Goal: Task Accomplishment & Management: Use online tool/utility

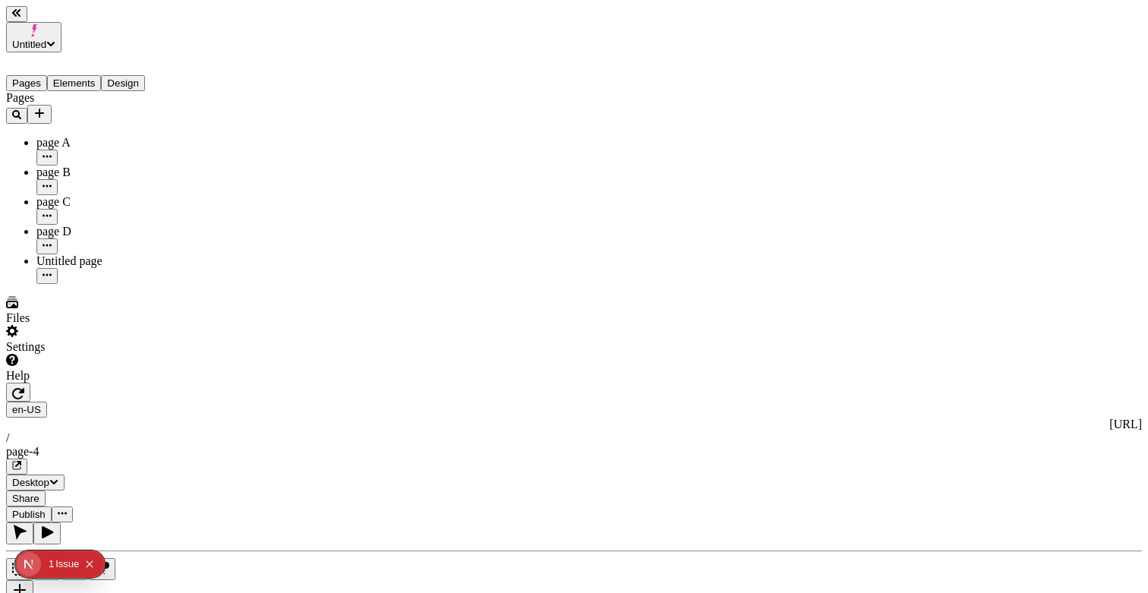
click at [436, 445] on div "page-4" at bounding box center [574, 452] width 1136 height 14
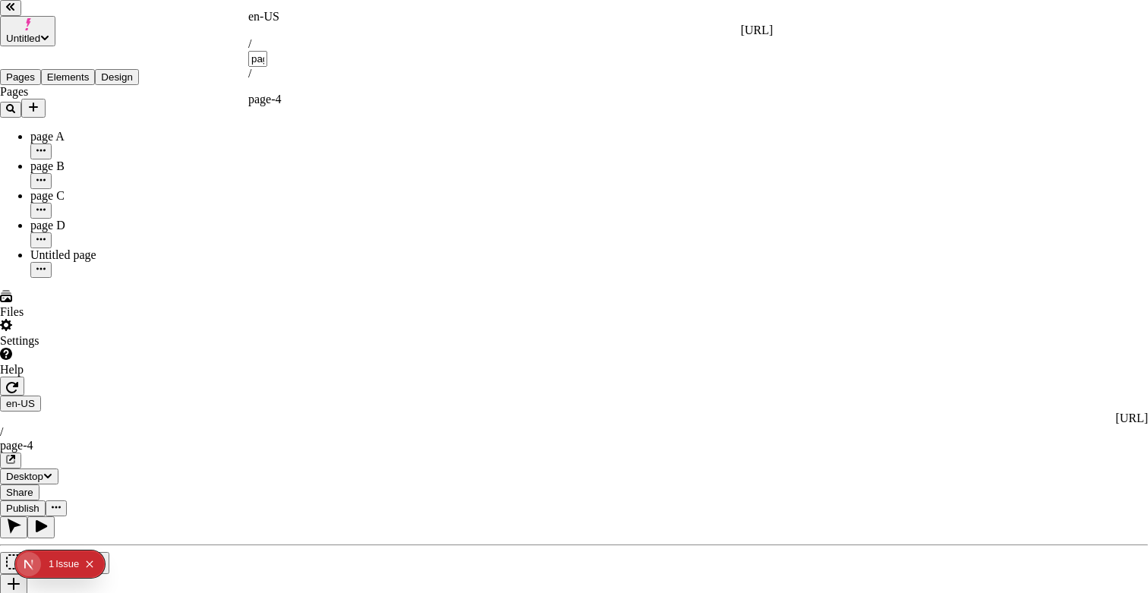
type input "j"
type input "[PERSON_NAME]"
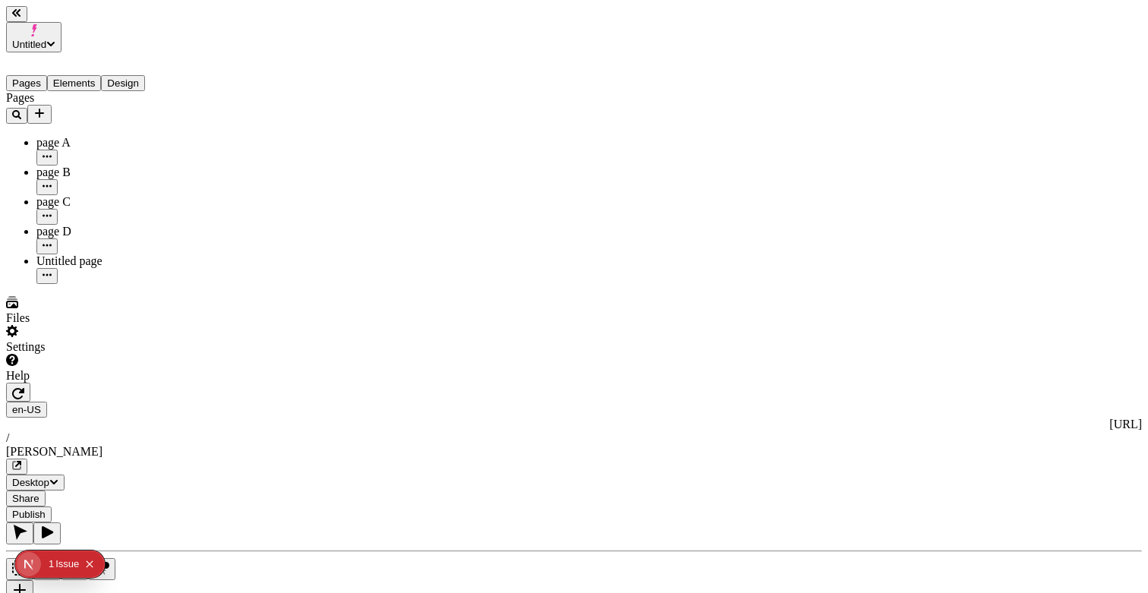
click at [39, 493] on span "Share" at bounding box center [25, 498] width 27 height 11
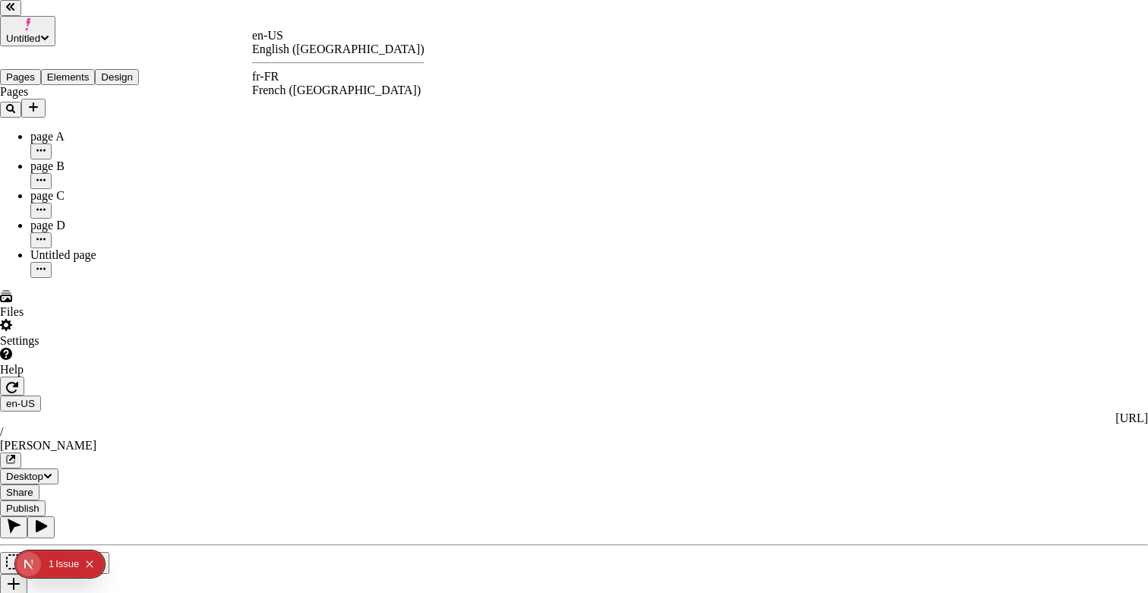
click at [282, 68] on div "en-US English ([GEOGRAPHIC_DATA]) fr-FR French ([GEOGRAPHIC_DATA])" at bounding box center [338, 63] width 172 height 68
click at [282, 69] on div "en-US English ([GEOGRAPHIC_DATA]) fr-FR French ([GEOGRAPHIC_DATA])" at bounding box center [338, 63] width 172 height 68
click at [296, 84] on div "fr-FR" at bounding box center [338, 77] width 172 height 14
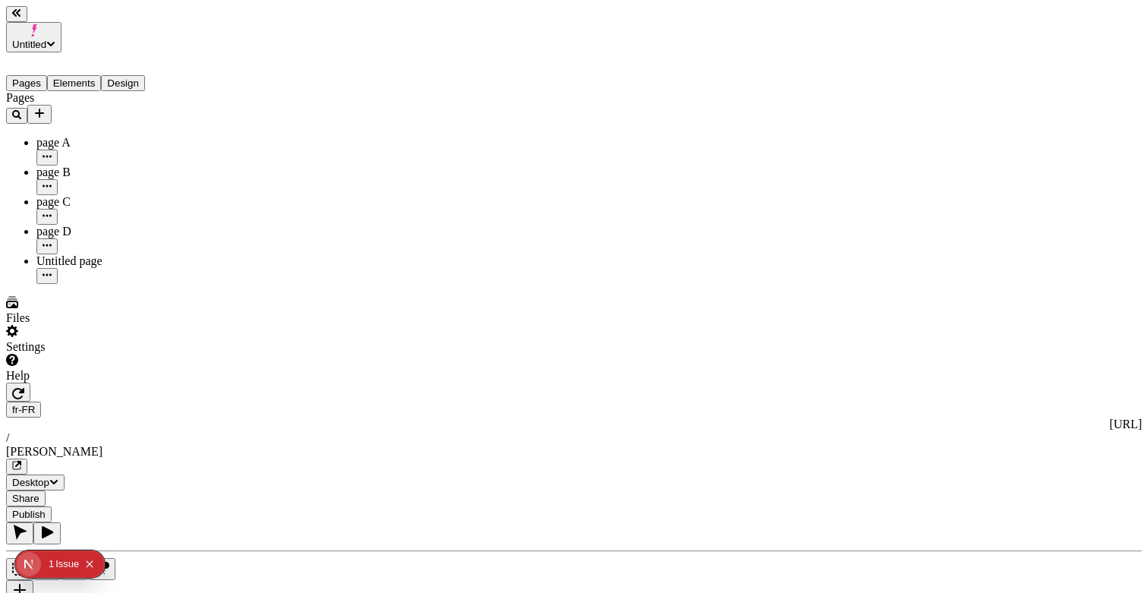
click at [39, 493] on span "Share" at bounding box center [25, 498] width 27 height 11
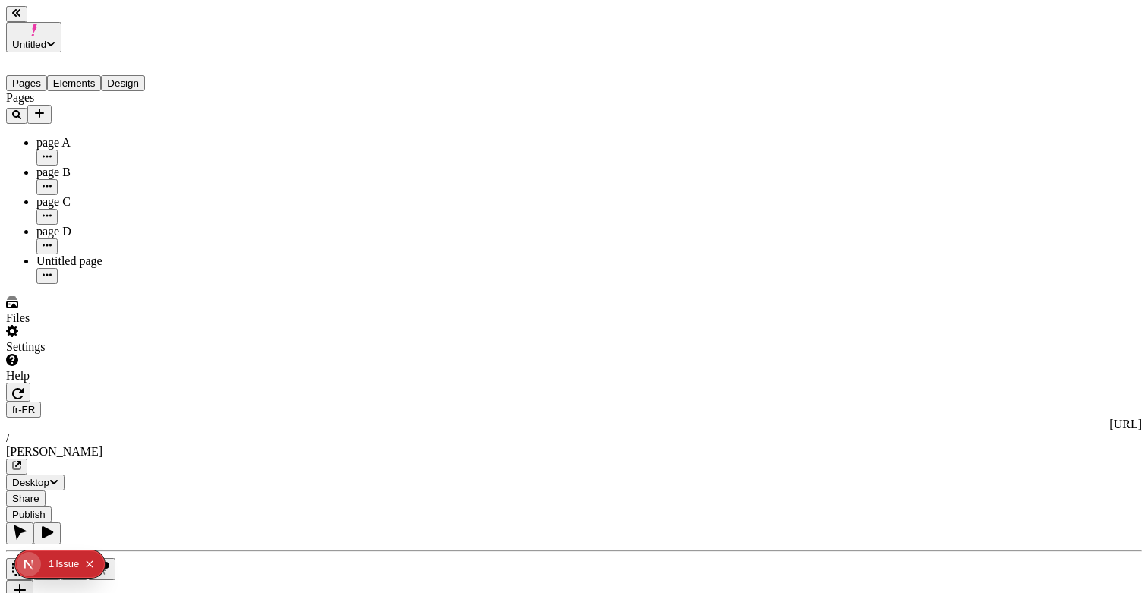
click at [27, 459] on button "button" at bounding box center [16, 467] width 21 height 16
click at [118, 136] on div "page A" at bounding box center [112, 143] width 152 height 14
click at [46, 491] on button "Share" at bounding box center [25, 499] width 39 height 16
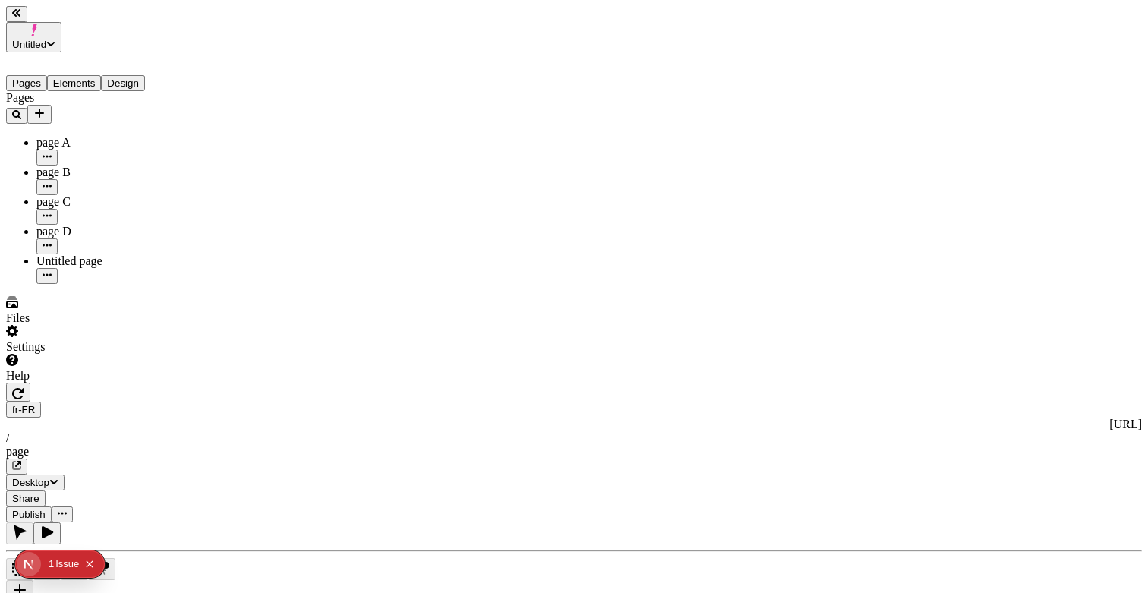
click at [39, 493] on span "Share" at bounding box center [25, 498] width 27 height 11
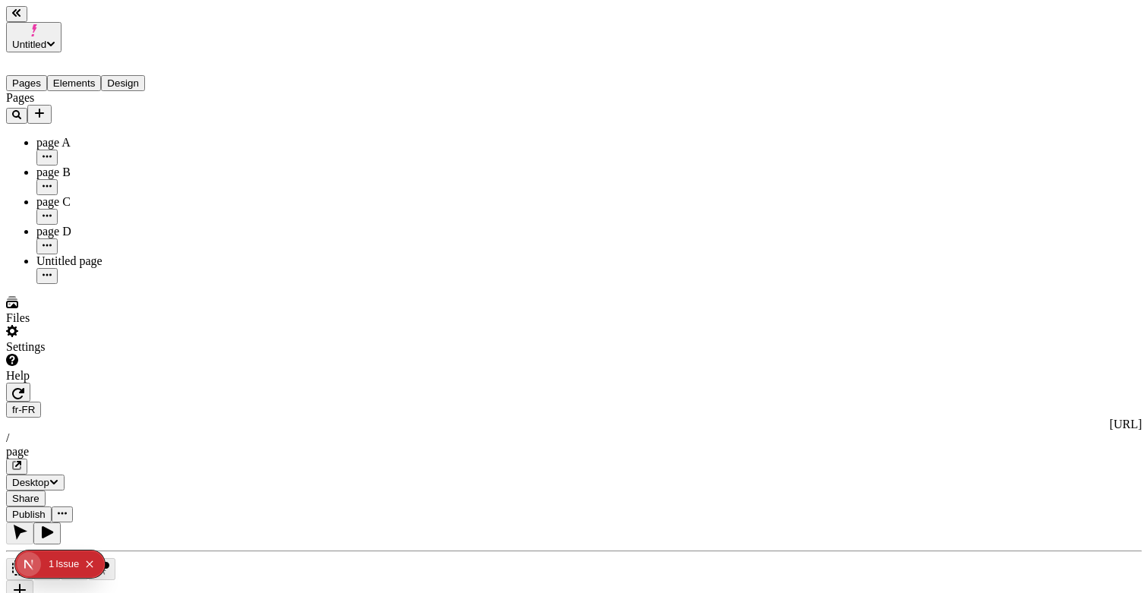
click at [487, 445] on div "page" at bounding box center [574, 452] width 1136 height 14
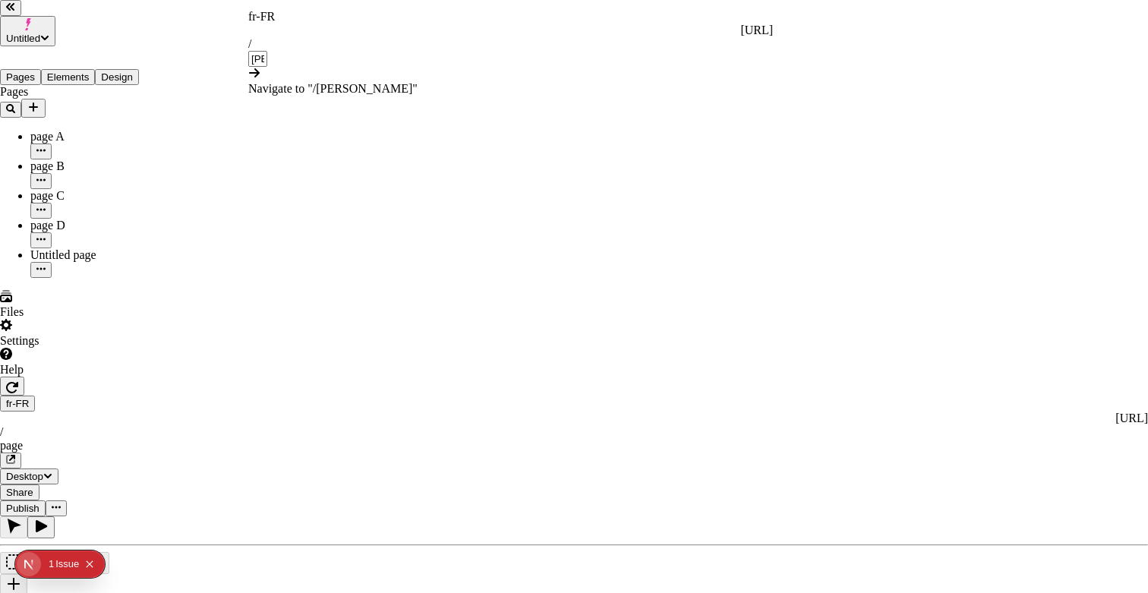
type input "[PERSON_NAME]"
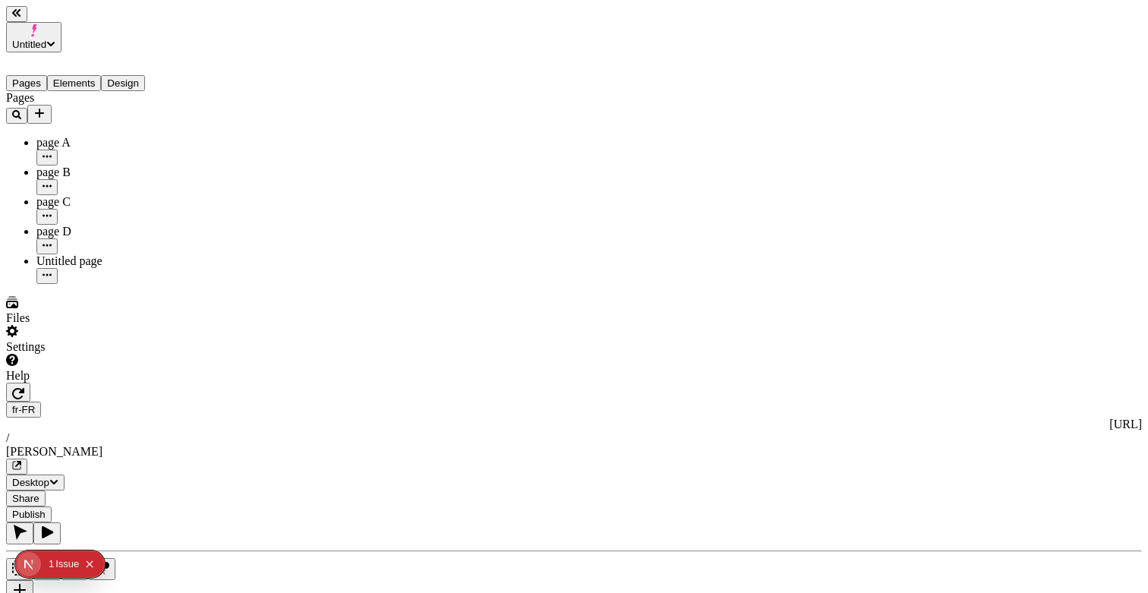
click at [39, 493] on span "Share" at bounding box center [25, 498] width 27 height 11
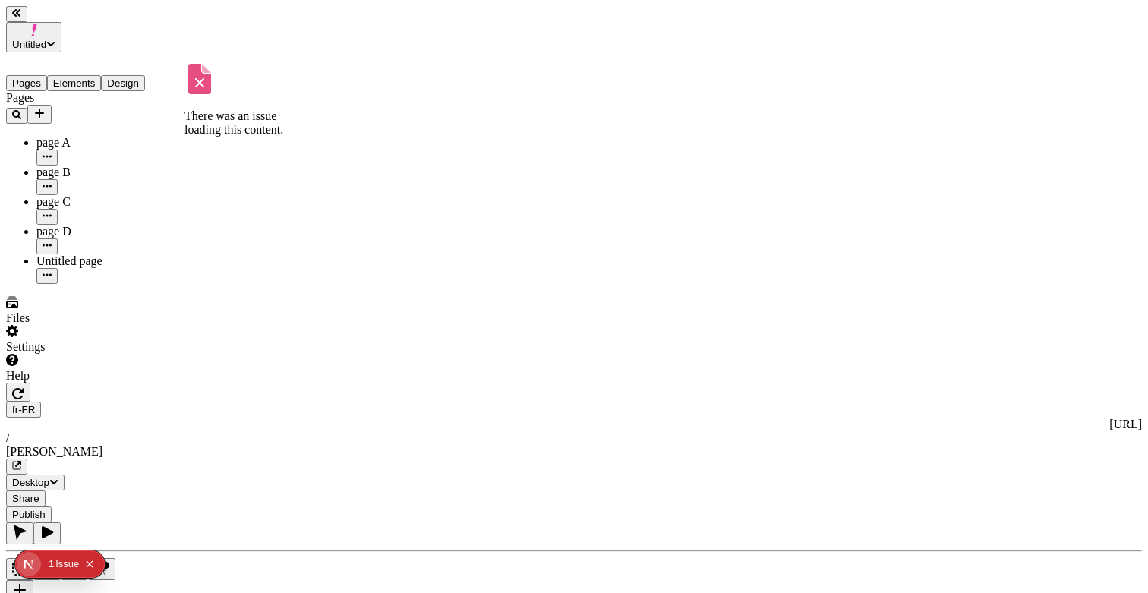
click at [63, 136] on div "page A" at bounding box center [112, 143] width 152 height 14
click at [440, 402] on div "fr-FR [URL] / page" at bounding box center [574, 438] width 1136 height 73
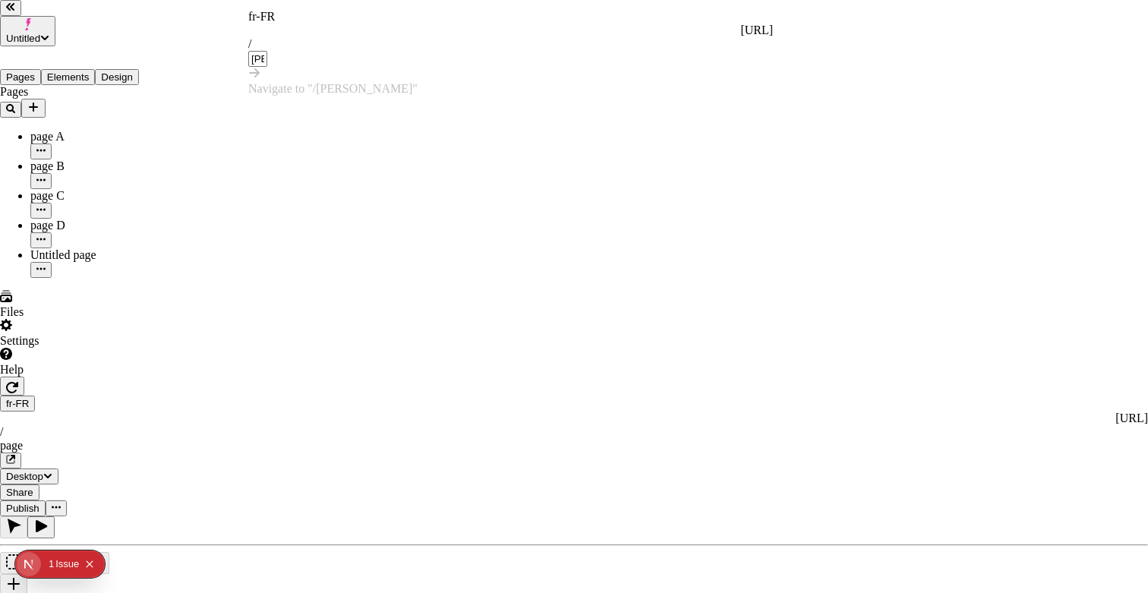
type input "[PERSON_NAME]"
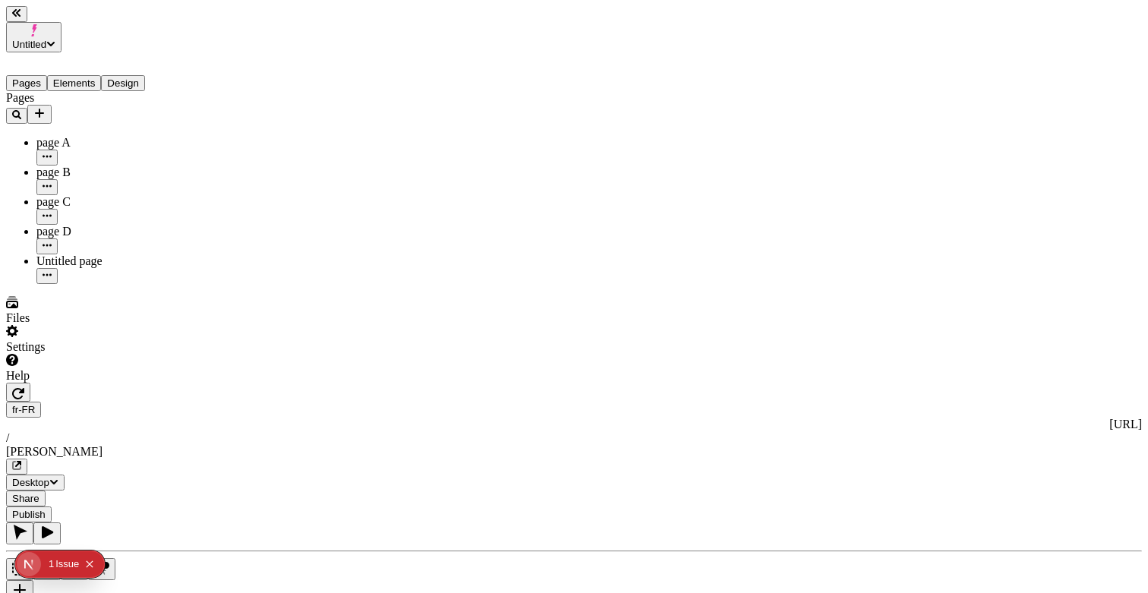
scroll to position [0, 245]
click at [39, 493] on span "Share" at bounding box center [25, 498] width 27 height 11
click at [590, 402] on div "fr-FR [URL] / [PERSON_NAME]" at bounding box center [574, 438] width 1136 height 73
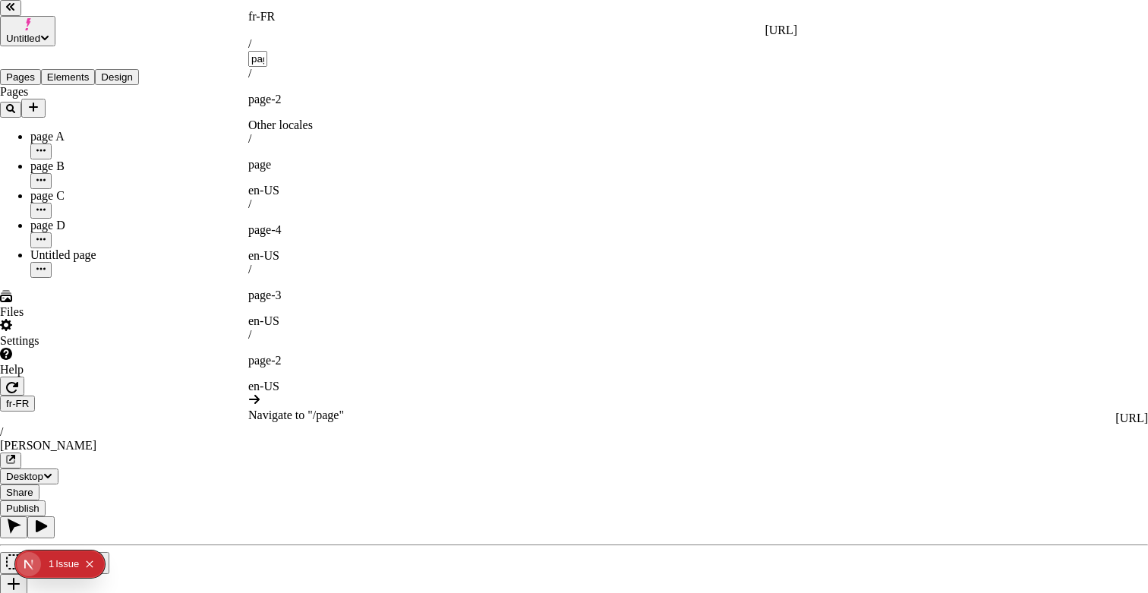
type input "page"
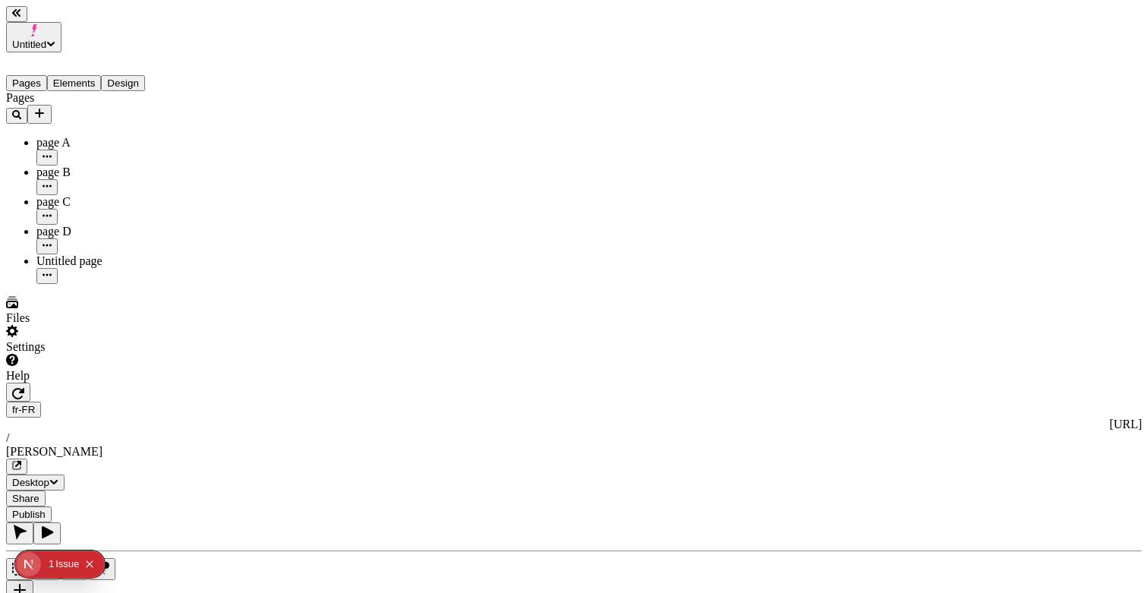
click at [718, 445] on div "[PERSON_NAME]" at bounding box center [574, 452] width 1136 height 14
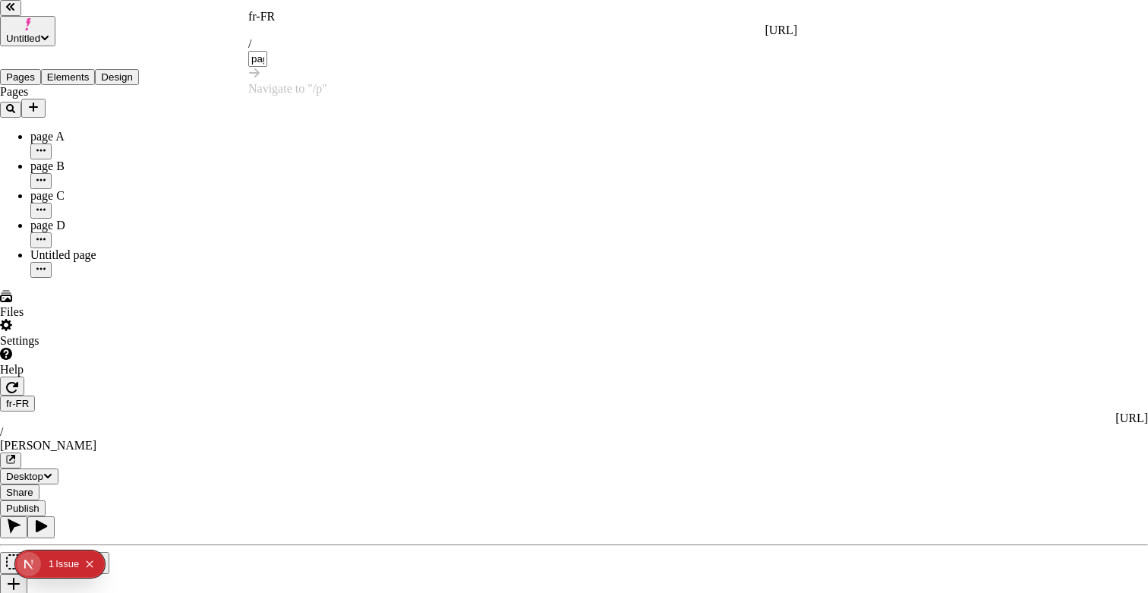
type input "page"
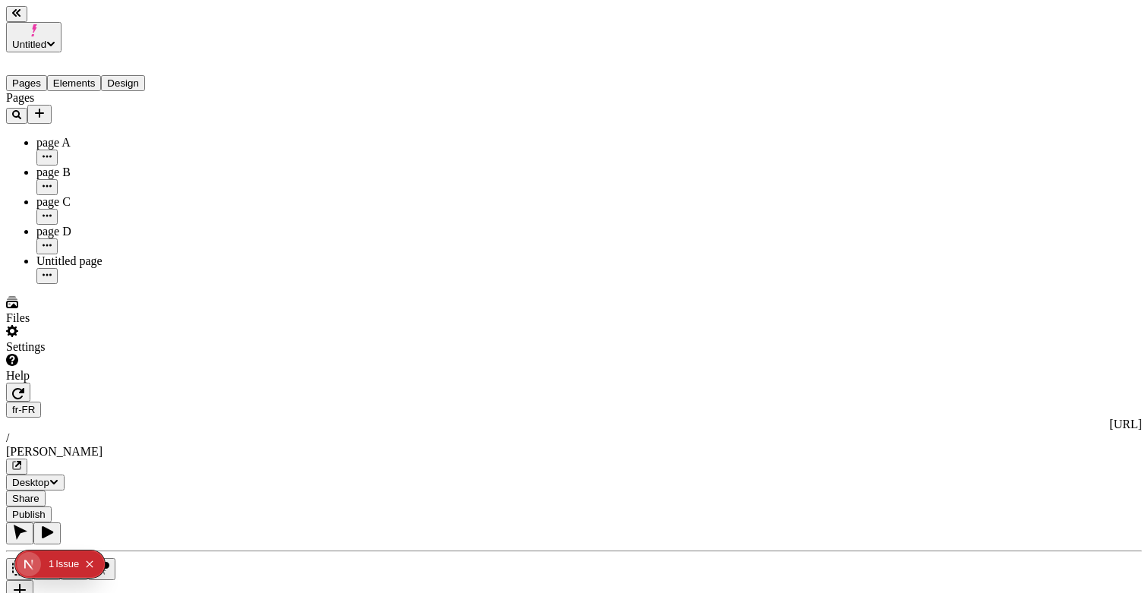
click at [701, 445] on div "[PERSON_NAME]" at bounding box center [574, 452] width 1136 height 14
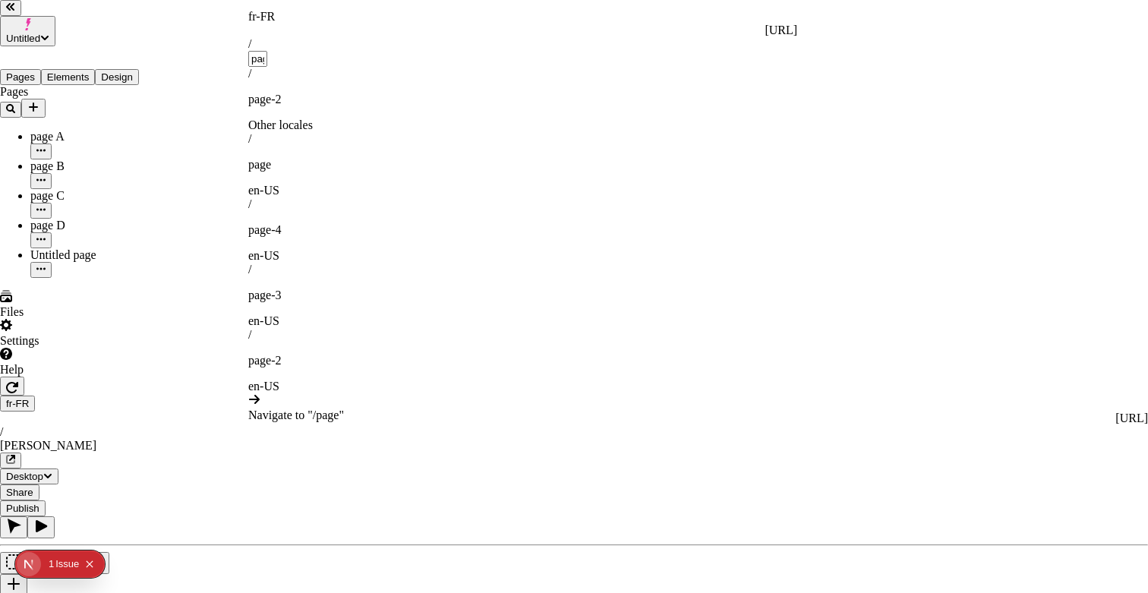
type input "page"
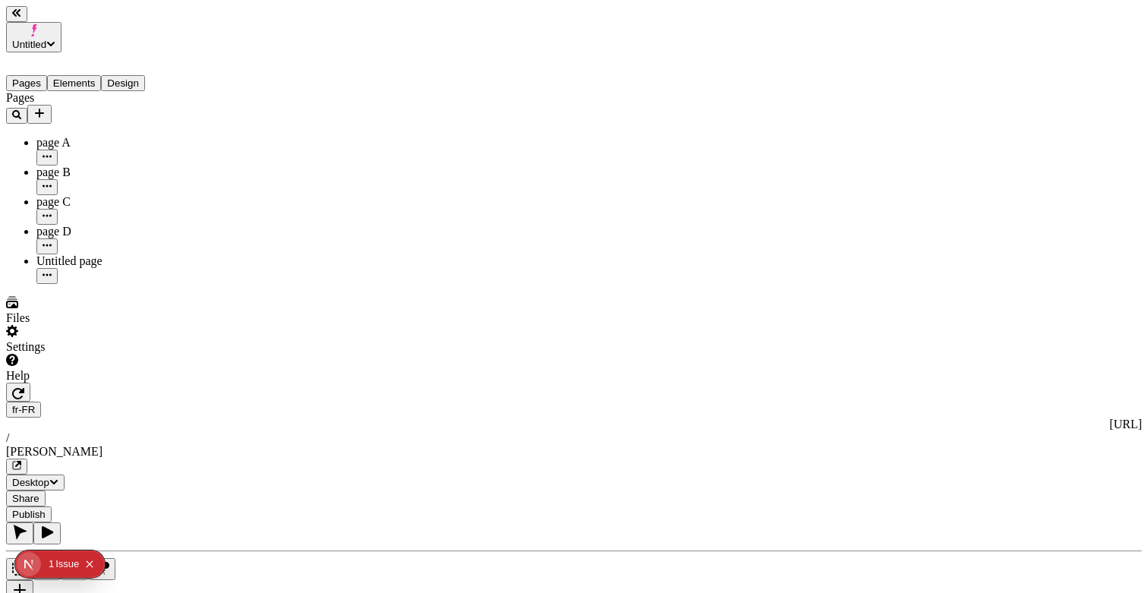
click at [39, 493] on span "Share" at bounding box center [25, 498] width 27 height 11
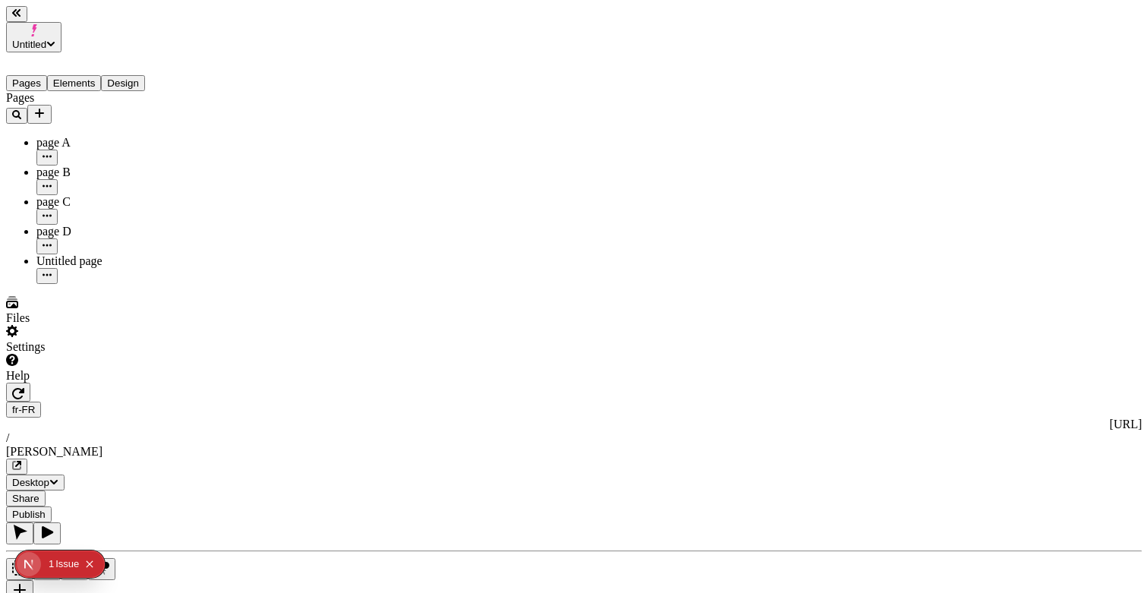
click at [46, 491] on button "Share" at bounding box center [25, 499] width 39 height 16
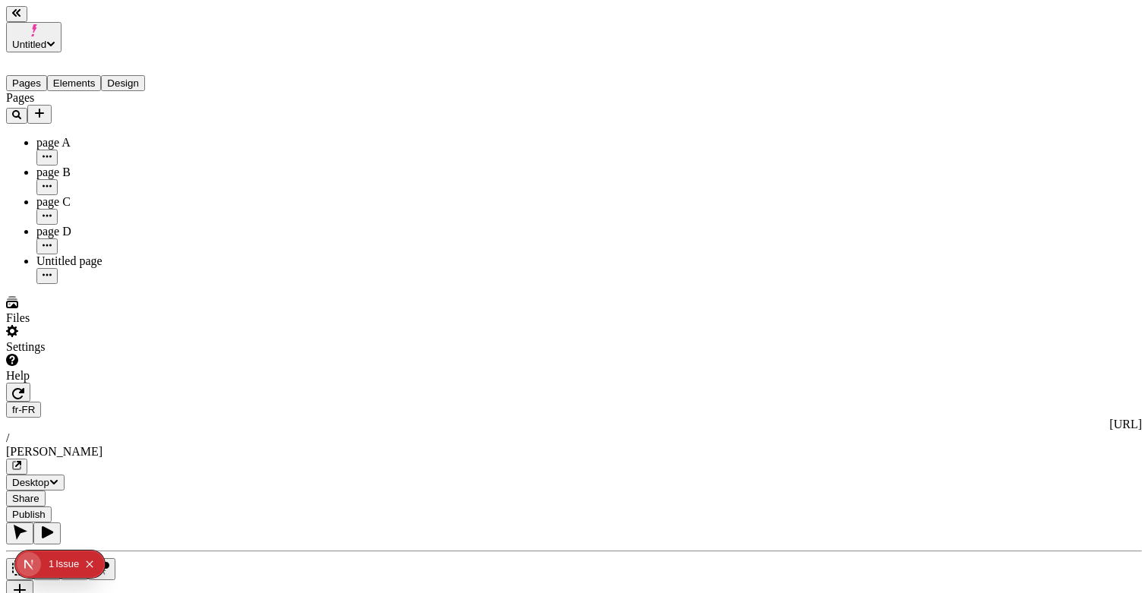
click at [39, 493] on span "Share" at bounding box center [25, 498] width 27 height 11
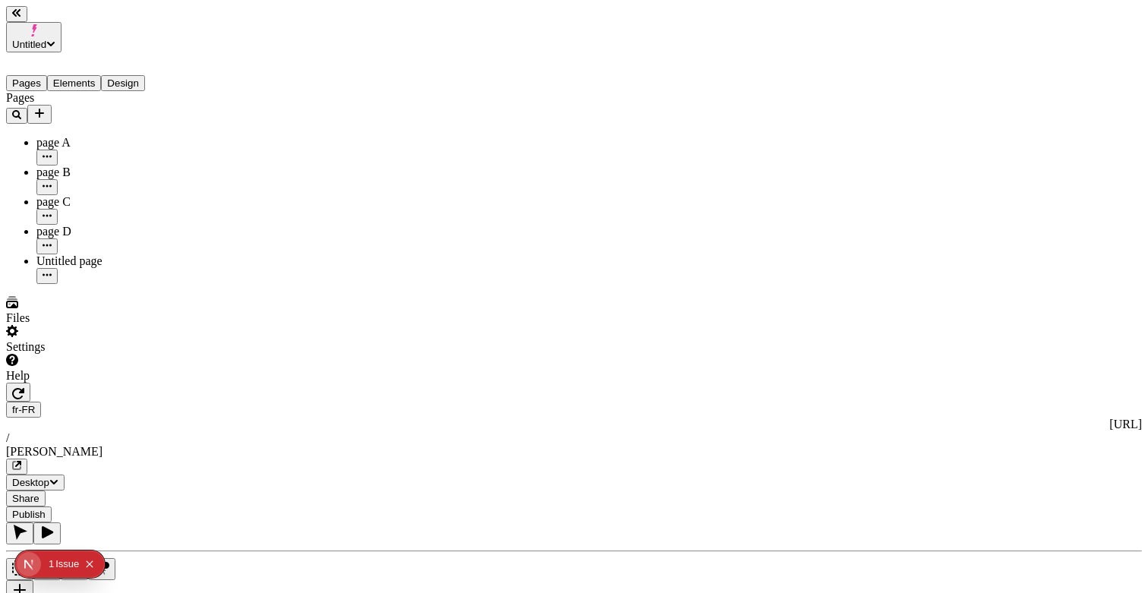
click at [46, 509] on span "Publish" at bounding box center [28, 514] width 33 height 11
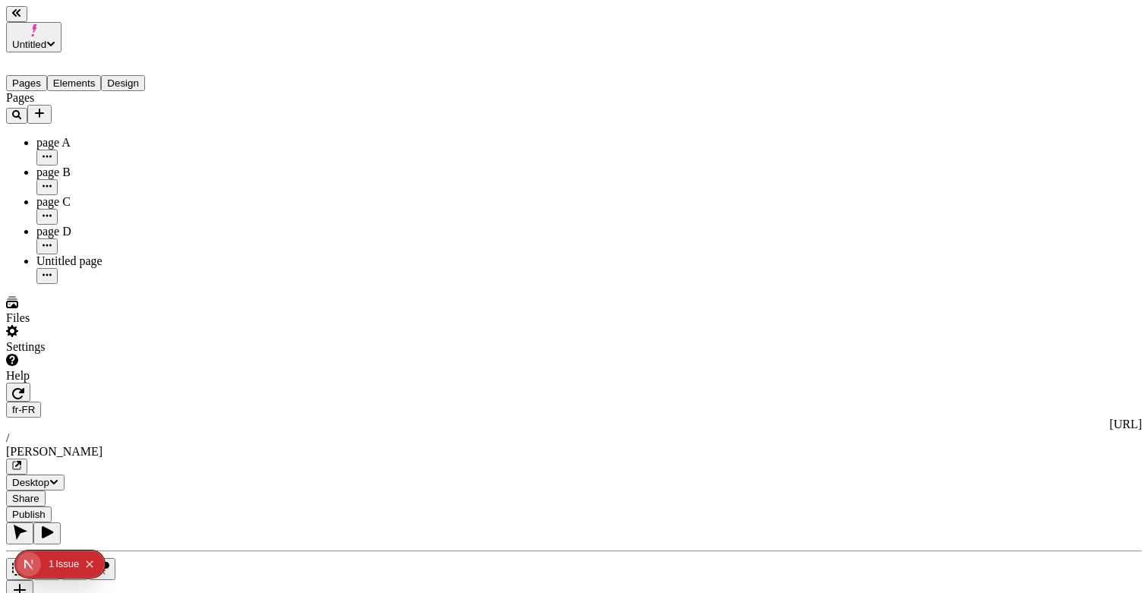
scroll to position [0, 0]
click at [43, 136] on div "page A" at bounding box center [112, 143] width 152 height 14
click at [62, 225] on div "page D" at bounding box center [112, 232] width 152 height 14
click at [46, 509] on span "Publish" at bounding box center [28, 514] width 33 height 11
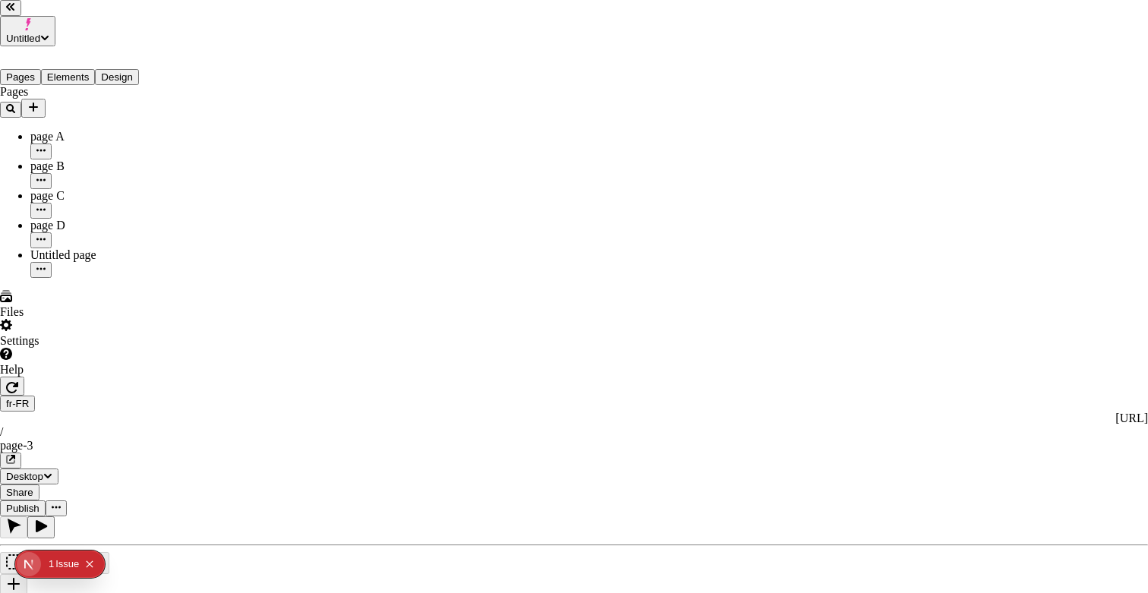
click at [723, 204] on div "Preview" at bounding box center [738, 195] width 134 height 29
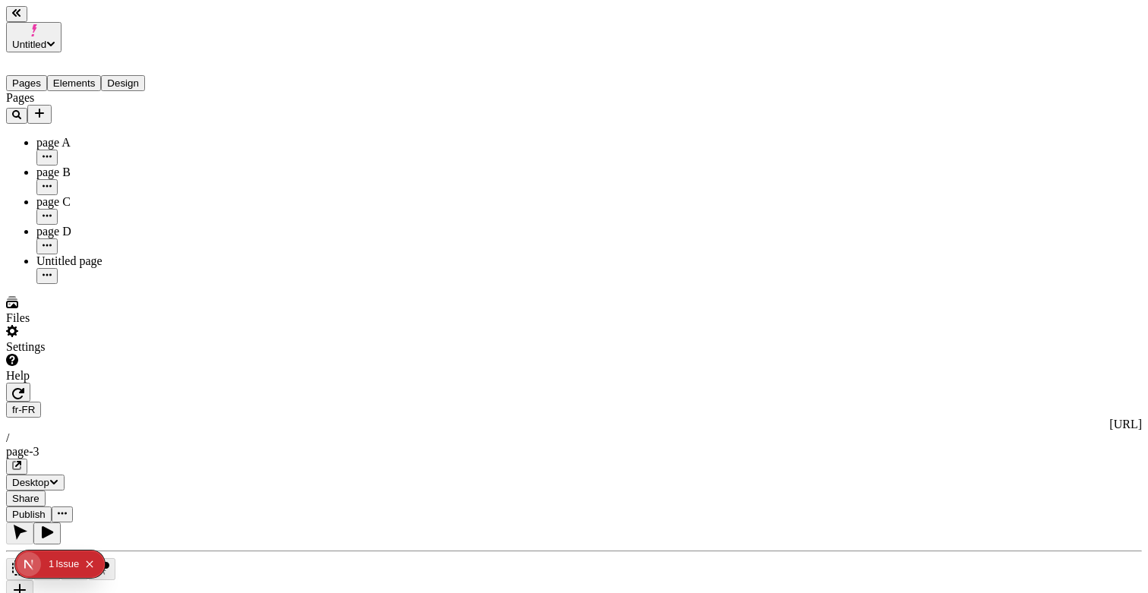
click at [502, 383] on div "fr-FR [URL] / page-3 Desktop Share Publish" at bounding box center [574, 453] width 1136 height 140
click at [500, 445] on div "page-3" at bounding box center [574, 452] width 1136 height 14
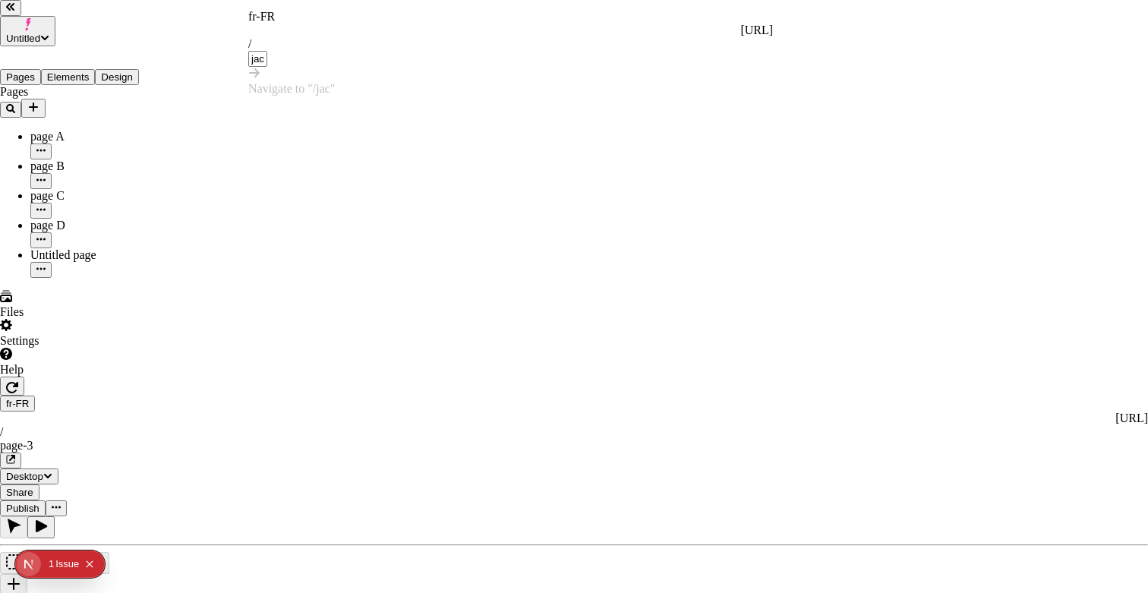
type input "[PERSON_NAME]"
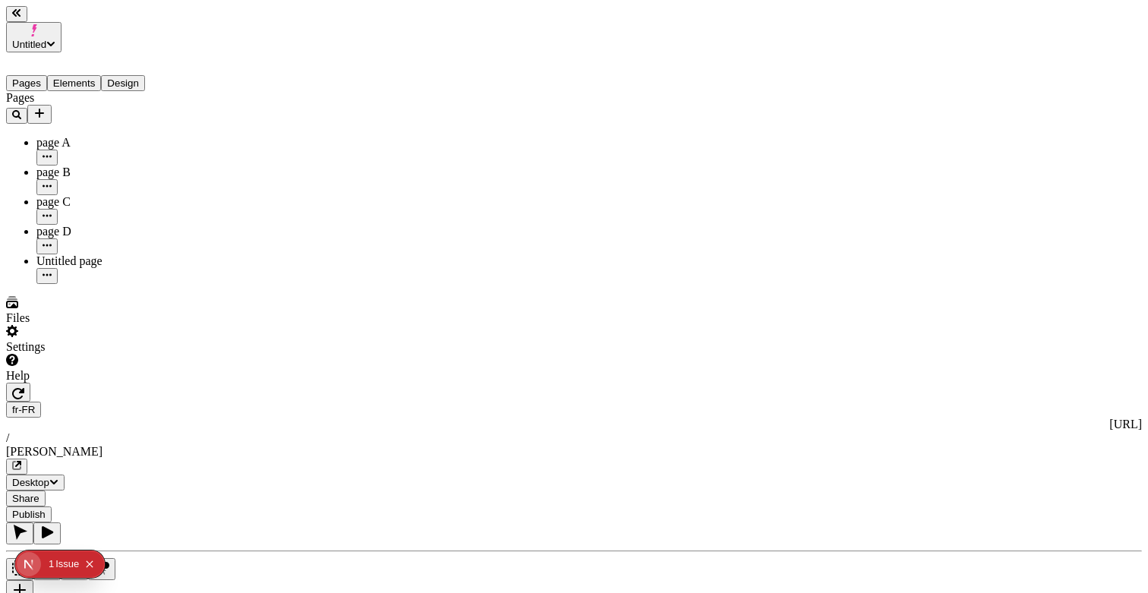
click at [46, 491] on button "Share" at bounding box center [25, 499] width 39 height 16
